Goal: Task Accomplishment & Management: Manage account settings

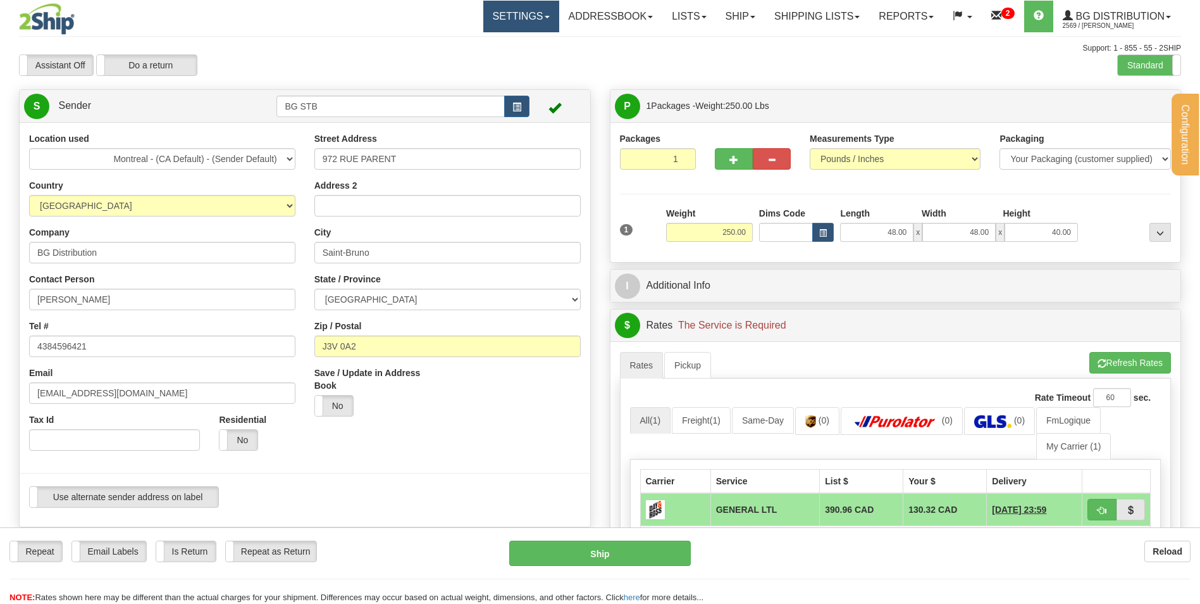
drag, startPoint x: 527, startPoint y: 20, endPoint x: 520, endPoint y: 27, distance: 9.8
click at [527, 20] on link "Settings" at bounding box center [521, 17] width 76 height 32
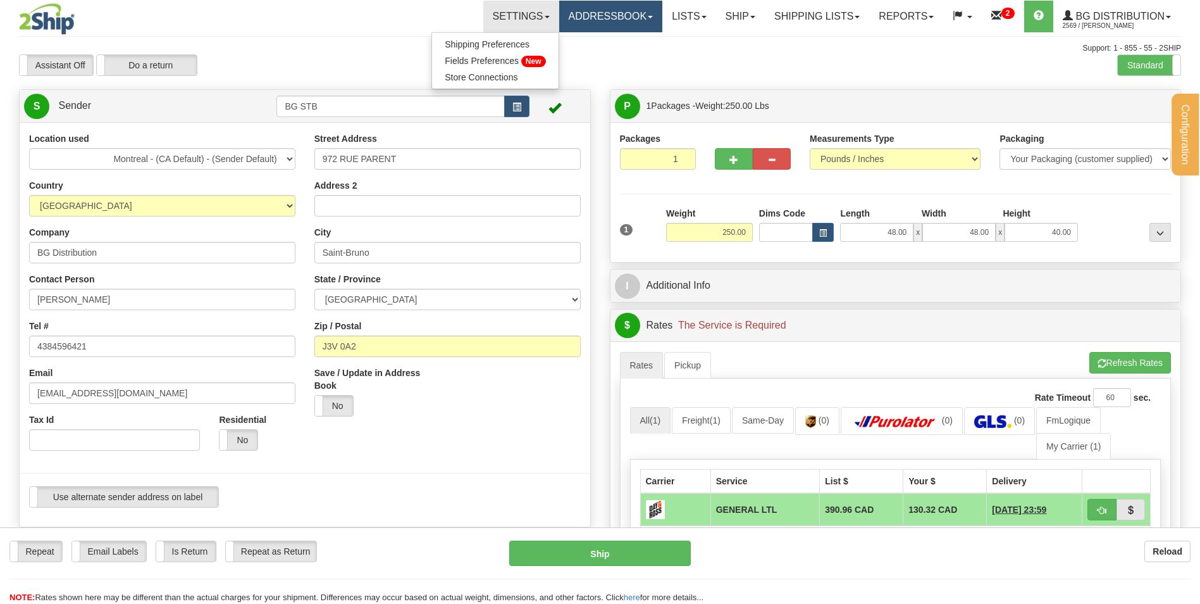
click at [581, 8] on link "Addressbook" at bounding box center [611, 17] width 104 height 32
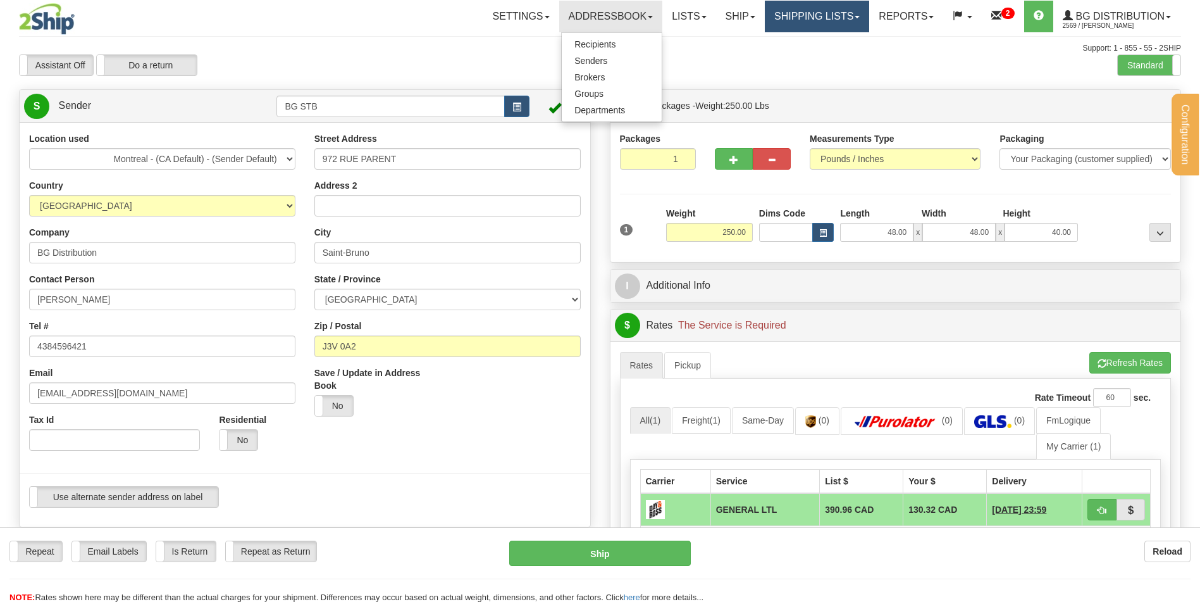
click at [805, 10] on link "Shipping lists" at bounding box center [817, 17] width 104 height 32
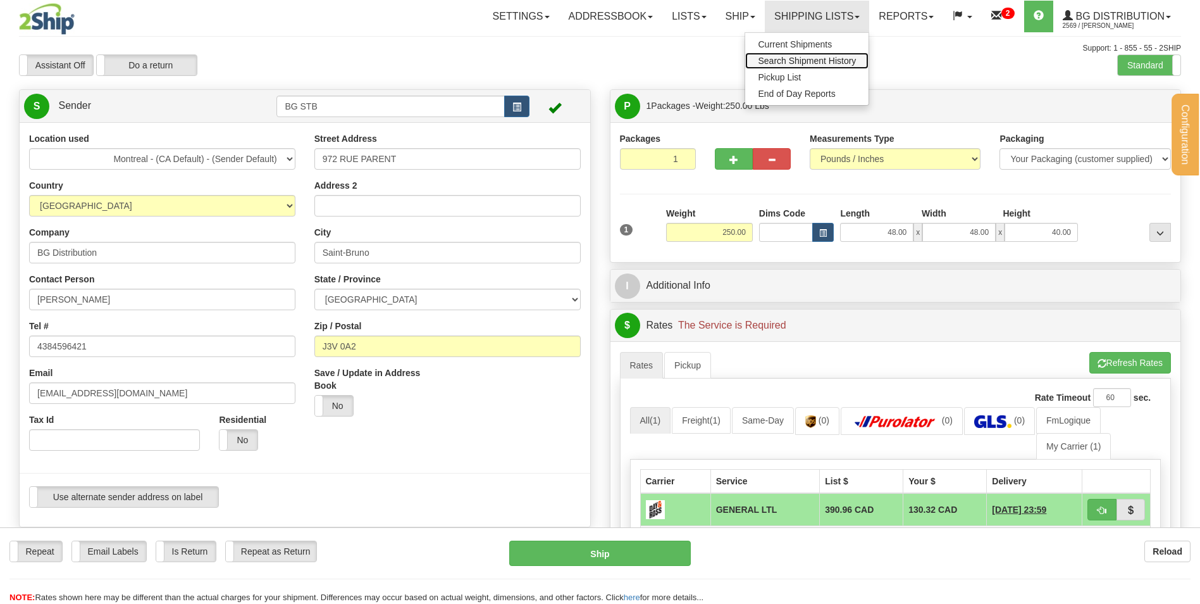
click at [784, 60] on span "Search Shipment History" at bounding box center [807, 61] width 98 height 10
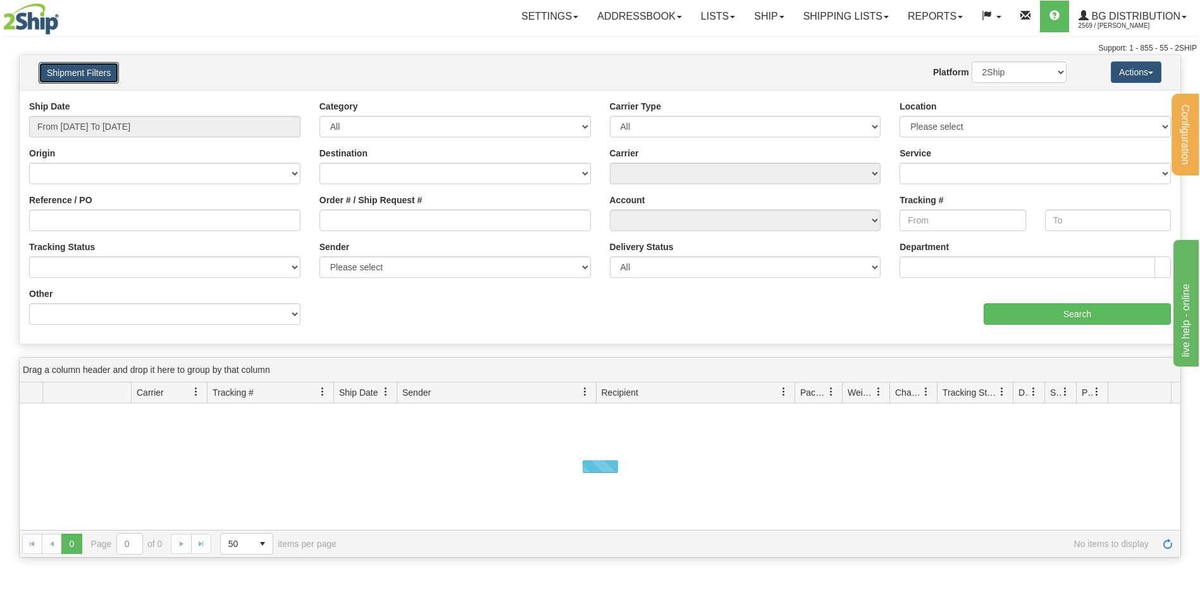
click at [84, 77] on button "Shipment Filters" at bounding box center [79, 73] width 80 height 22
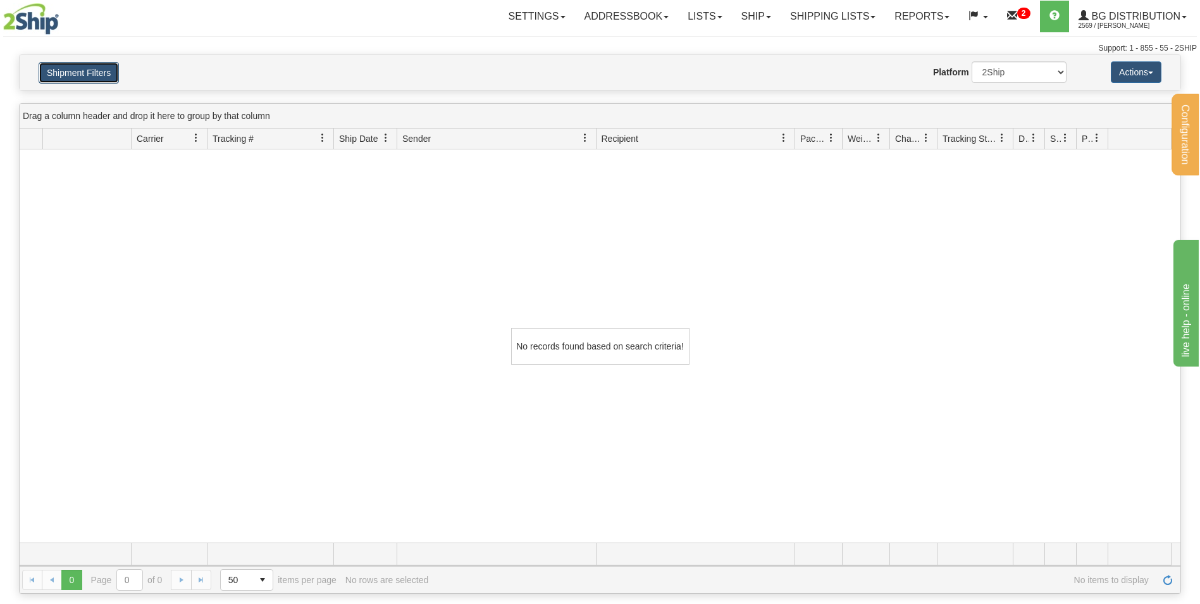
click at [86, 75] on button "Shipment Filters" at bounding box center [79, 73] width 80 height 22
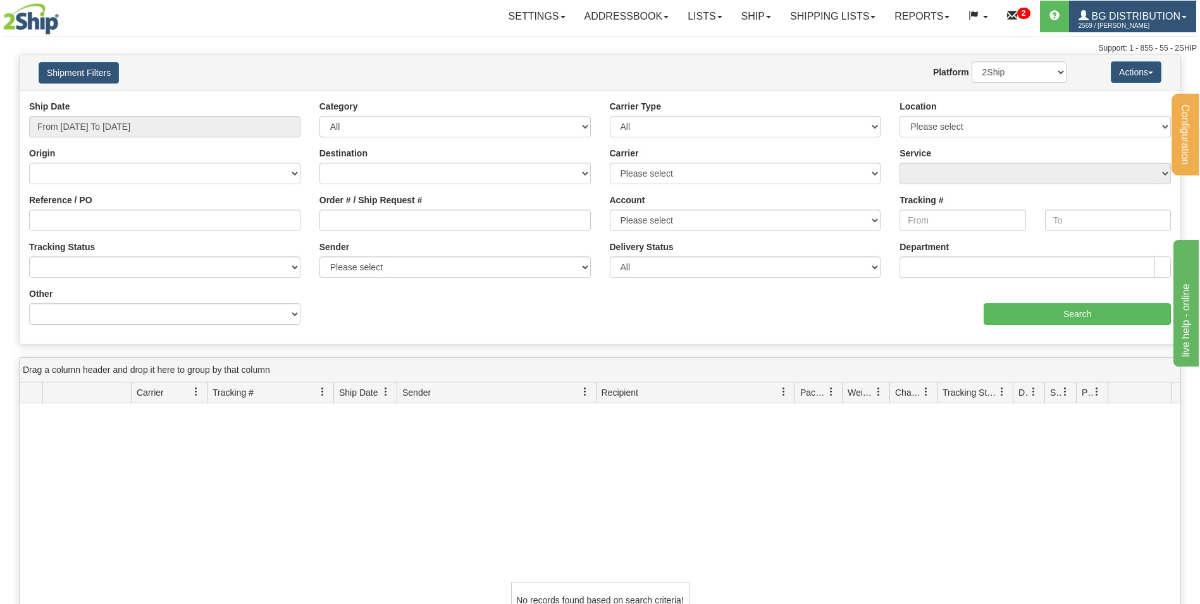
click at [1102, 19] on span "BG Distribution" at bounding box center [1135, 16] width 92 height 11
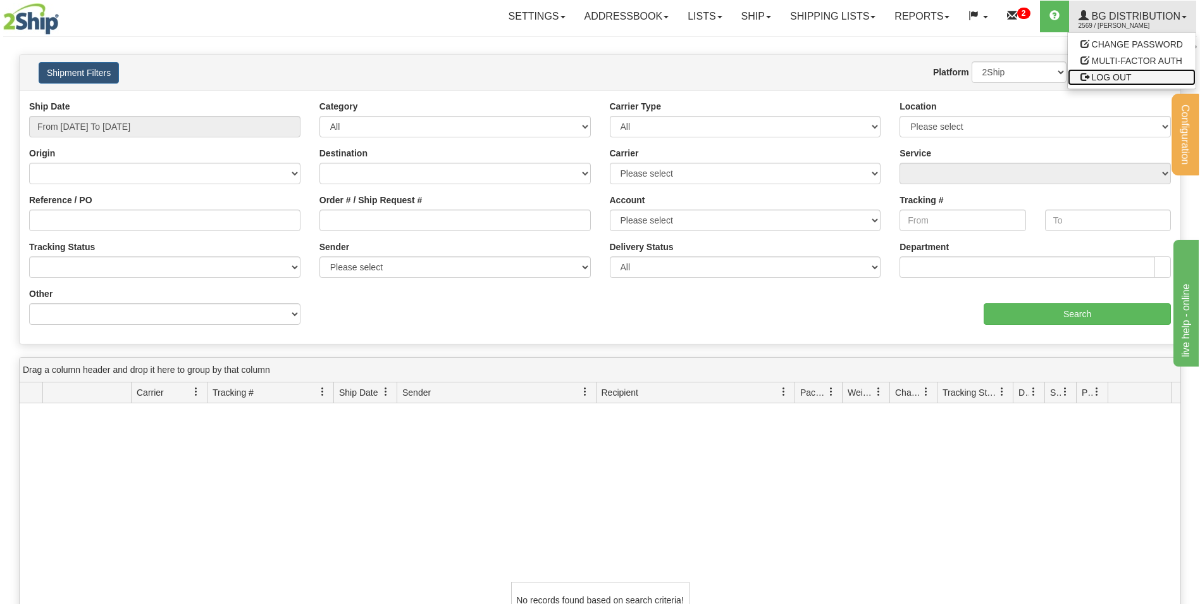
click at [1100, 76] on span "LOG OUT" at bounding box center [1112, 77] width 40 height 10
